Goal: Task Accomplishment & Management: Use online tool/utility

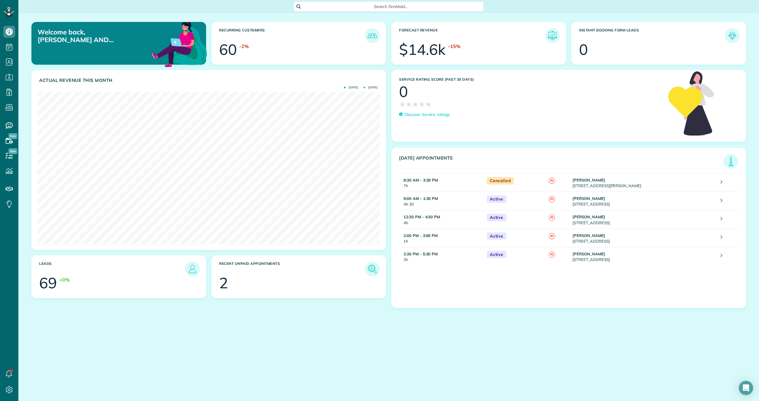
scroll to position [152, 342]
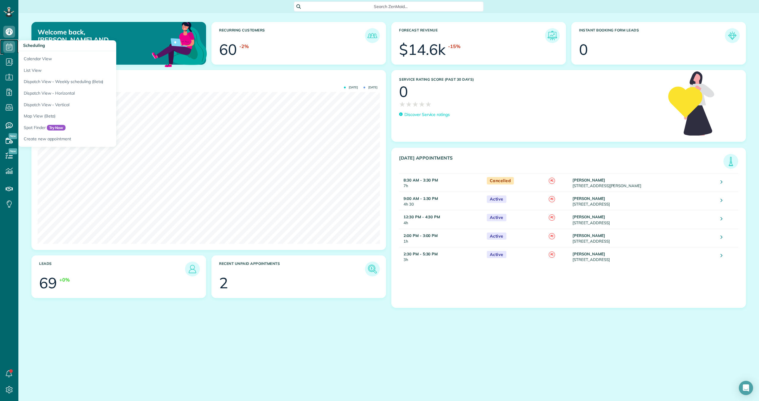
click at [11, 46] on icon at bounding box center [9, 47] width 12 height 12
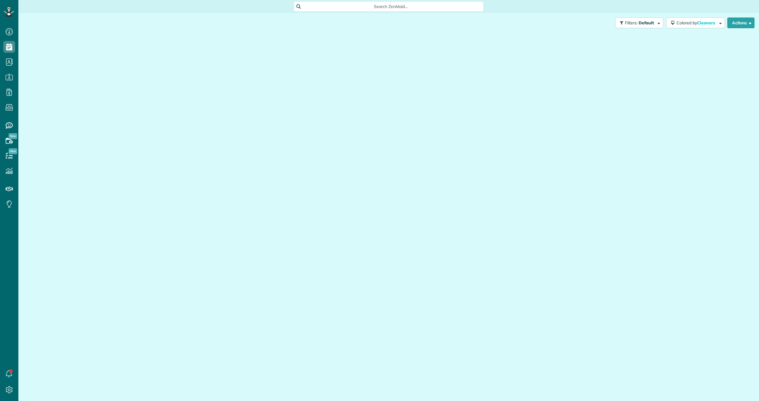
scroll to position [3, 3]
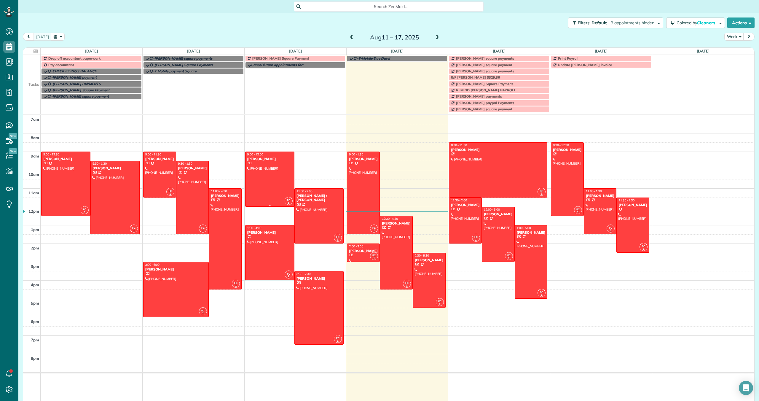
click at [269, 181] on div at bounding box center [269, 179] width 49 height 55
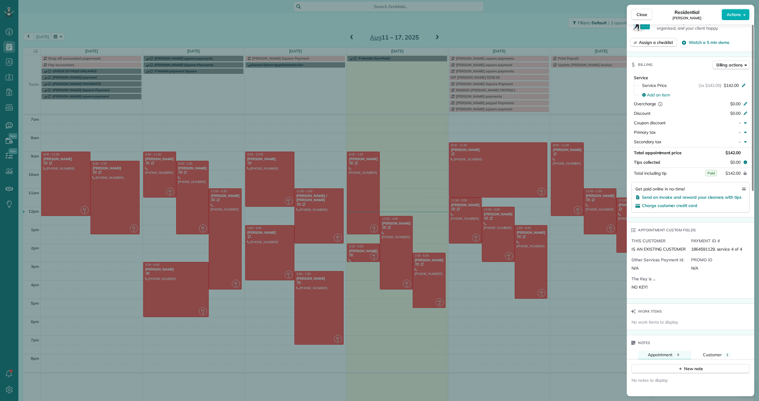
scroll to position [243, 0]
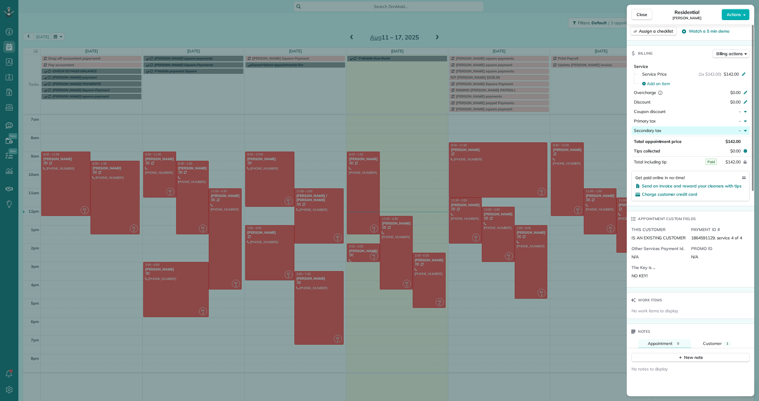
click at [744, 130] on icon "button" at bounding box center [745, 130] width 3 height 1
click at [625, 149] on div "Close Residential [PERSON_NAME] Actions Status Active [PERSON_NAME] · Open prof…" at bounding box center [379, 200] width 759 height 401
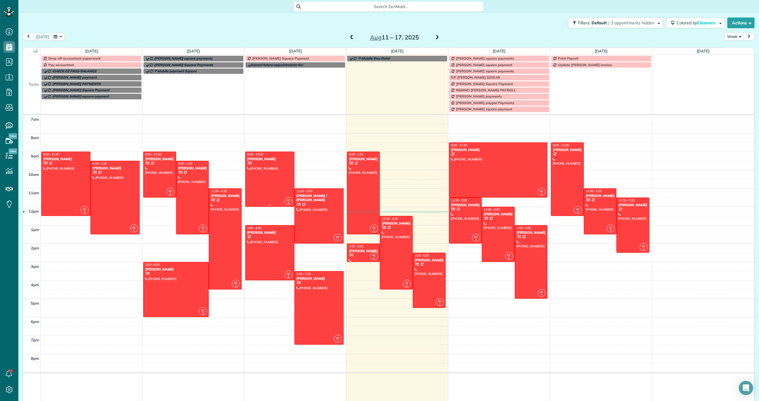
click at [277, 169] on div at bounding box center [269, 179] width 49 height 55
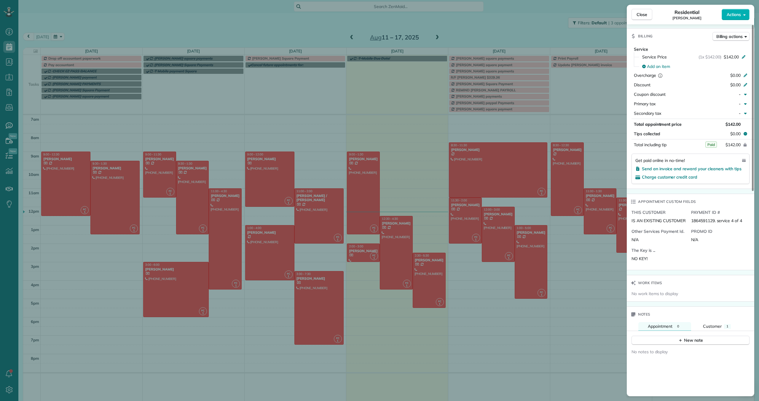
scroll to position [261, 0]
click at [640, 17] on span "Close" at bounding box center [642, 15] width 11 height 6
